Goal: Transaction & Acquisition: Subscribe to service/newsletter

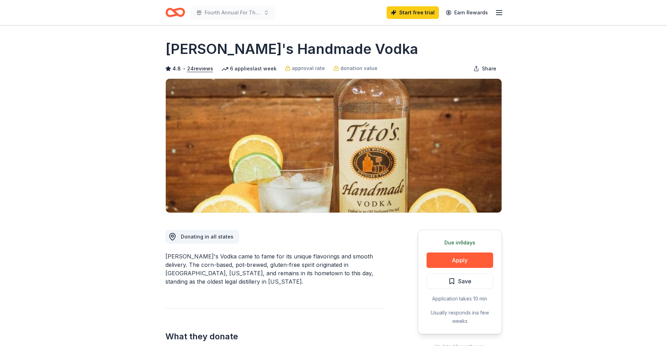
scroll to position [6, 0]
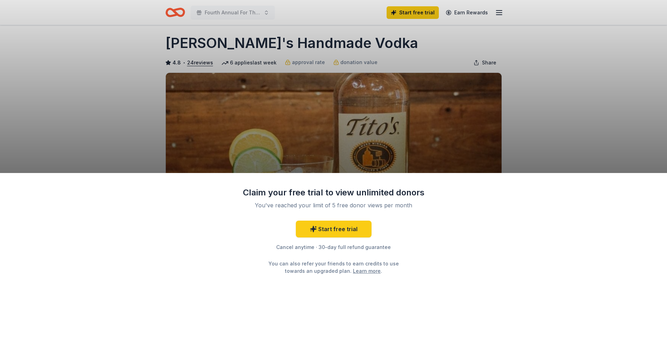
click at [542, 145] on div "Claim your free trial to view unlimited donors You've reached your limit of 5 f…" at bounding box center [333, 173] width 667 height 346
click at [109, 3] on div "Claim your free trial to view unlimited donors You've reached your limit of 5 f…" at bounding box center [333, 173] width 667 height 346
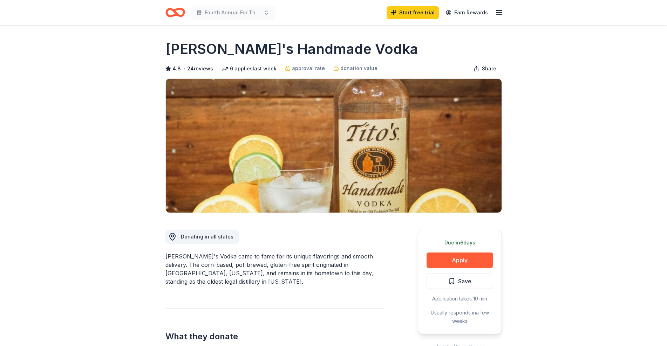
scroll to position [6, 0]
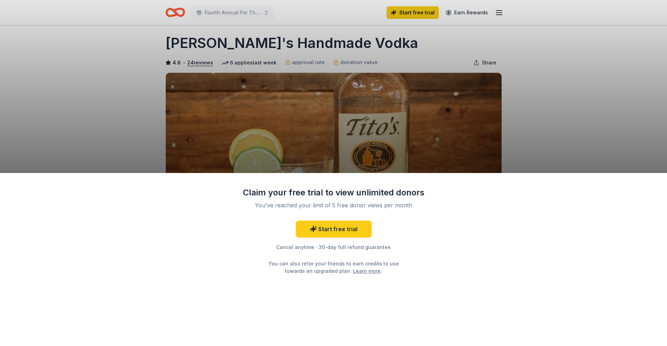
click at [566, 136] on div "Claim your free trial to view unlimited donors You've reached your limit of 5 f…" at bounding box center [333, 173] width 667 height 346
click at [493, 8] on div "Claim your free trial to view unlimited donors You've reached your limit of 5 f…" at bounding box center [333, 173] width 667 height 346
